Goal: Task Accomplishment & Management: Manage account settings

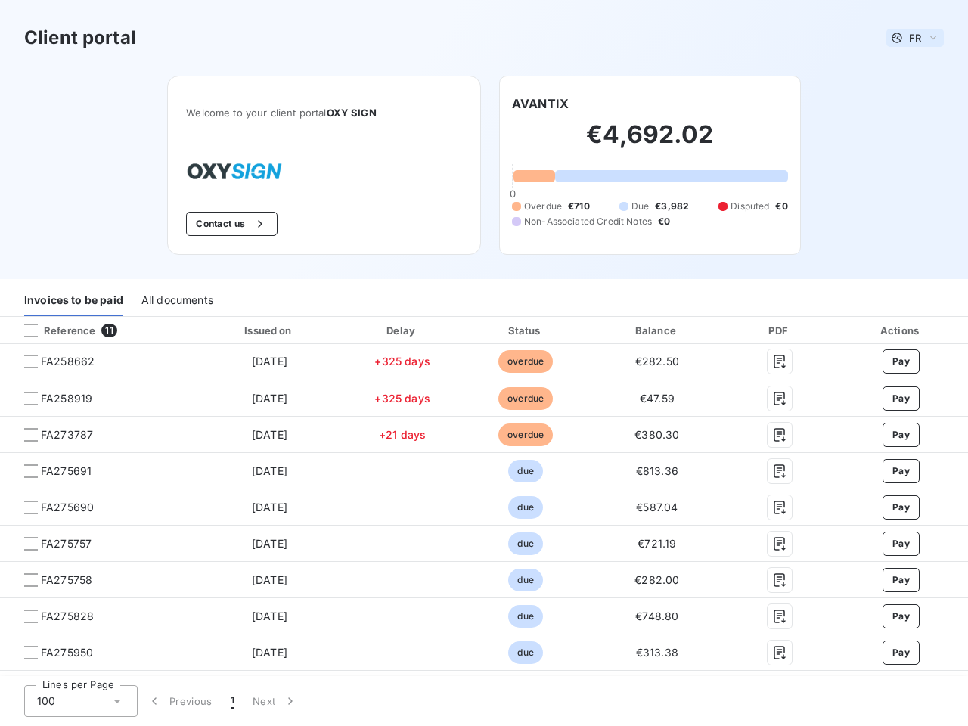
click at [909, 38] on span "FR" at bounding box center [915, 38] width 12 height 12
click at [223, 224] on button "Contact us" at bounding box center [231, 224] width 91 height 24
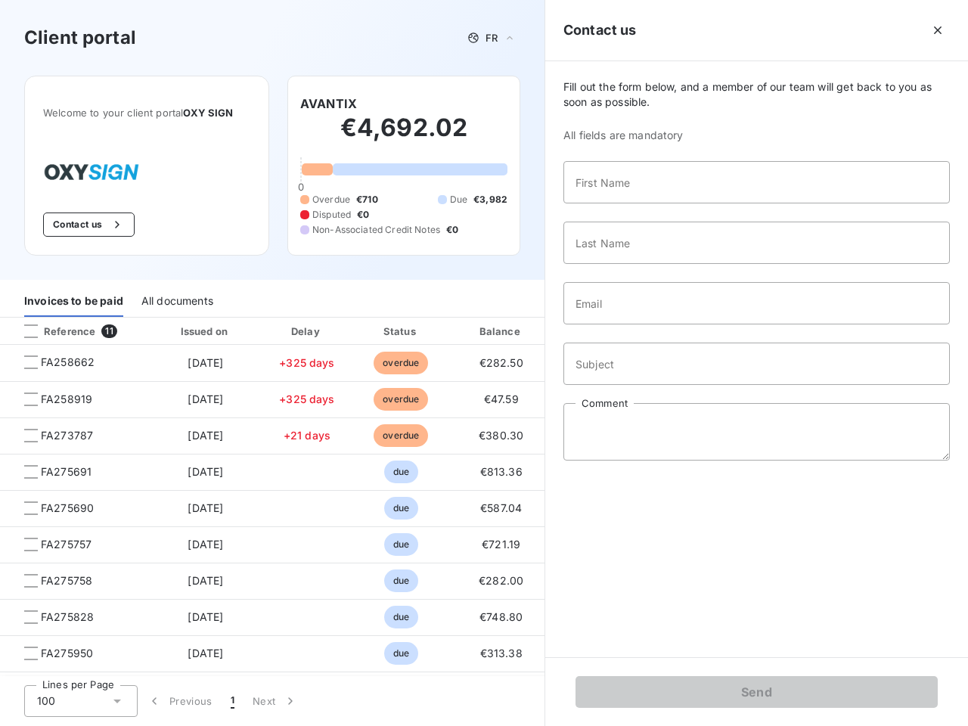
click at [73, 300] on div "Invoices to be paid" at bounding box center [73, 302] width 99 height 32
click at [176, 300] on div "All documents" at bounding box center [177, 302] width 72 height 32
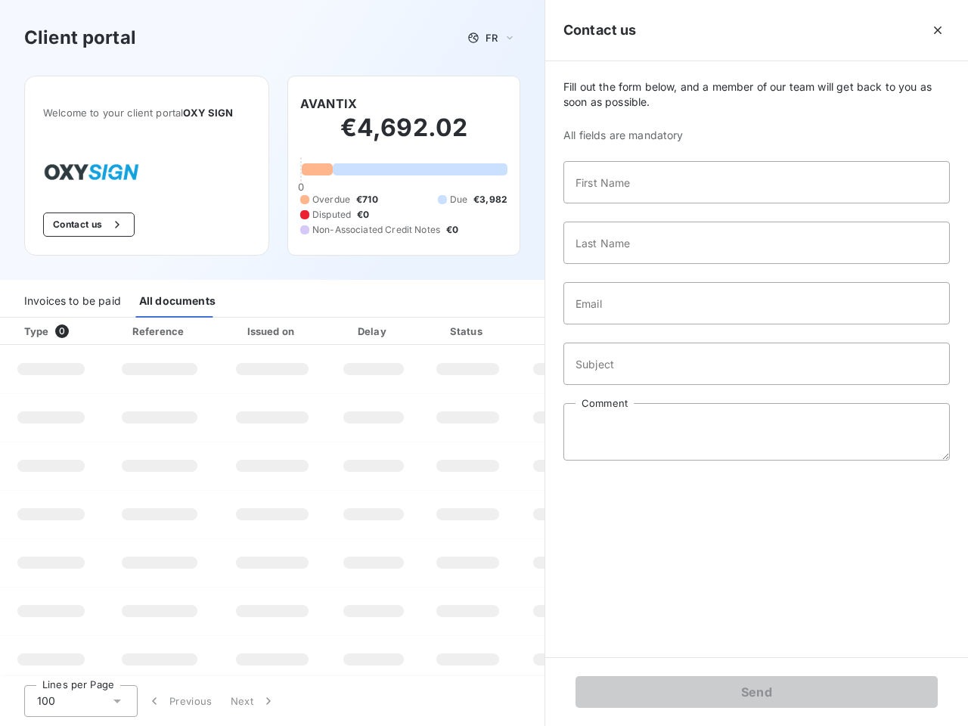
click at [97, 330] on div at bounding box center [91, 331] width 15 height 15
click at [31, 330] on div "Type 0" at bounding box center [57, 331] width 84 height 15
click at [265, 330] on div "Issued on" at bounding box center [272, 331] width 104 height 15
click at [396, 330] on div "Delay" at bounding box center [373, 331] width 86 height 15
click at [519, 330] on div "Amount" at bounding box center [567, 331] width 97 height 15
